Goal: Navigation & Orientation: Find specific page/section

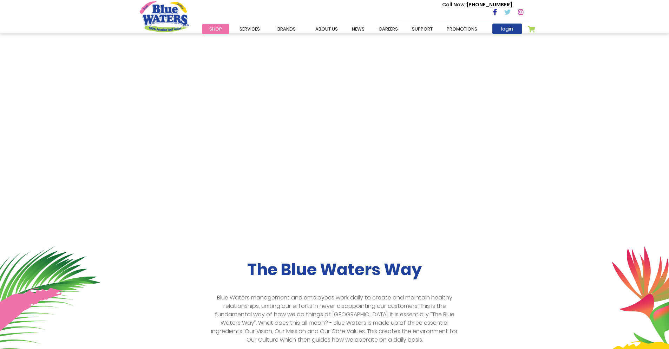
scroll to position [976, 0]
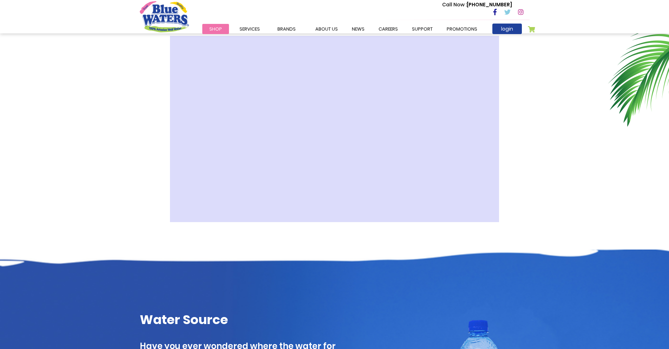
scroll to position [1625, 0]
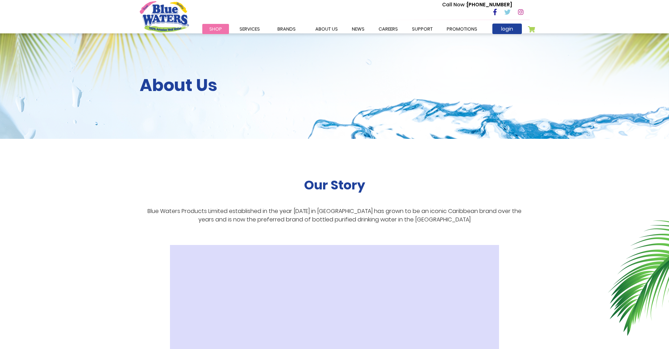
scroll to position [1625, 0]
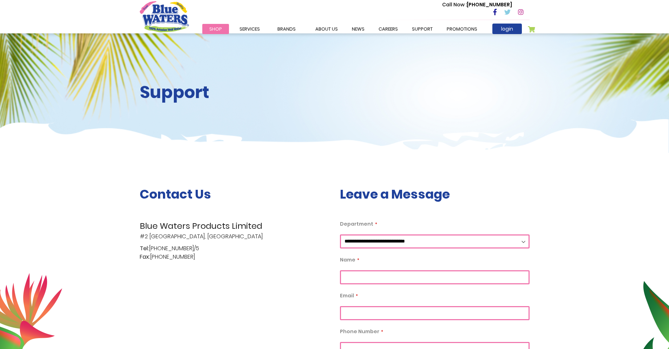
scroll to position [790, 0]
